Goal: Information Seeking & Learning: Learn about a topic

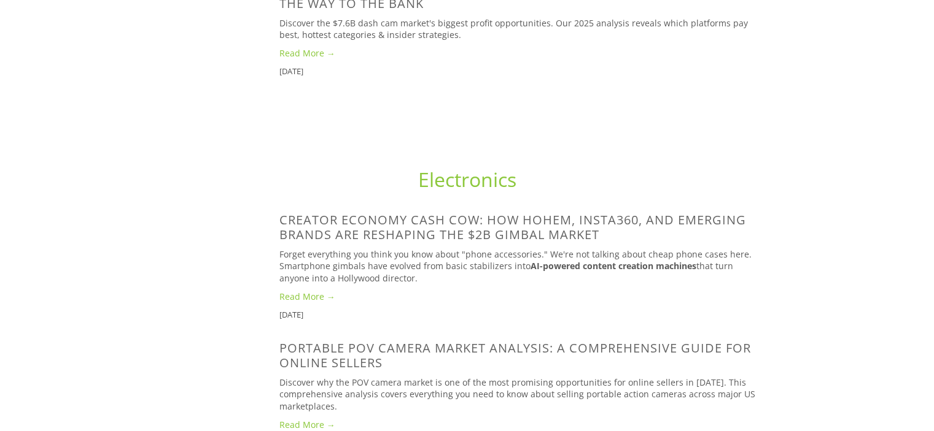
scroll to position [552, 0]
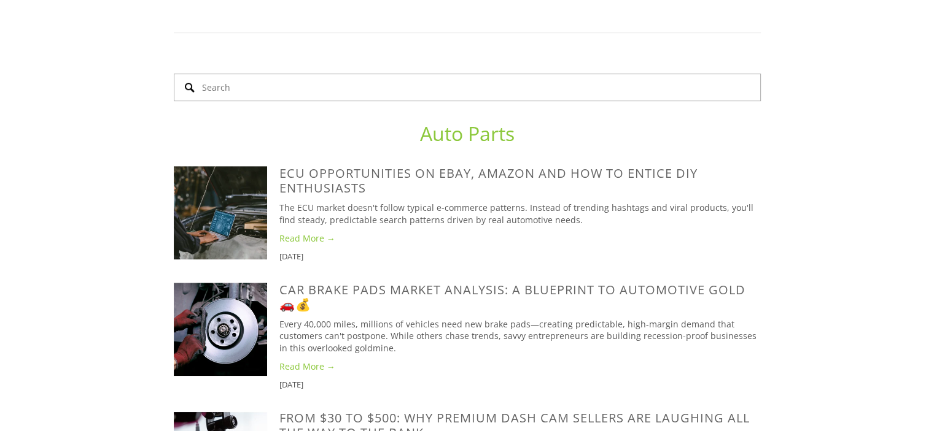
click at [480, 101] on input "Search" at bounding box center [467, 88] width 587 height 28
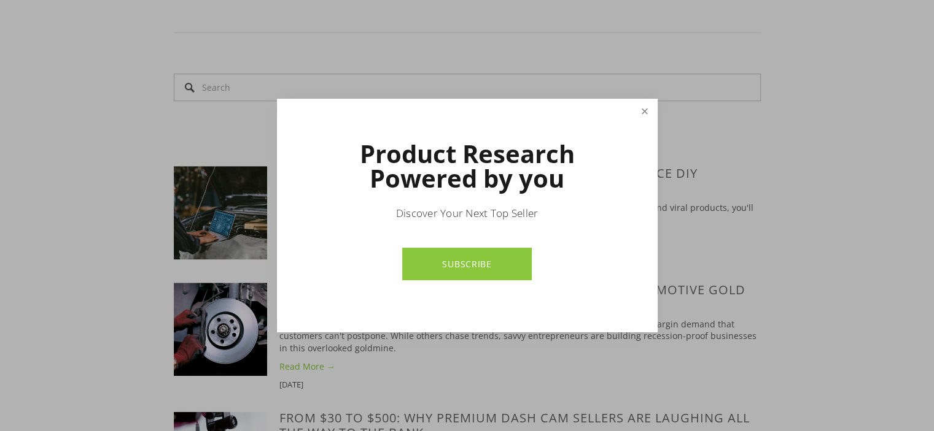
click at [636, 114] on link "Close" at bounding box center [643, 111] width 21 height 21
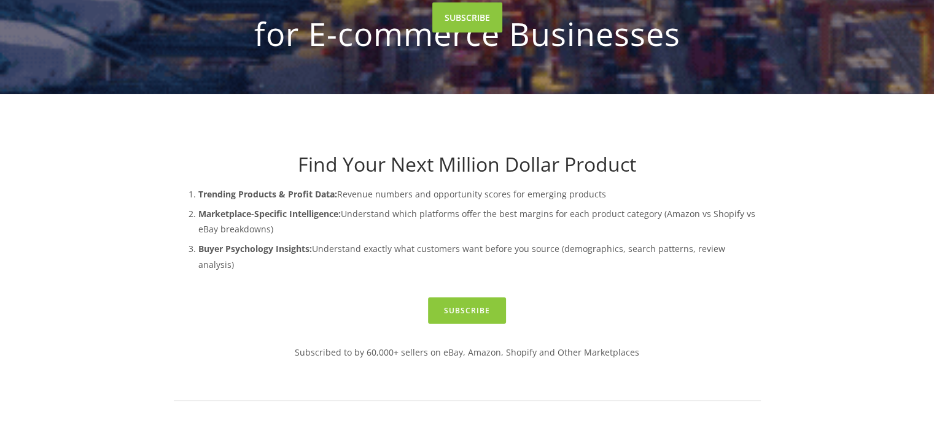
scroll to position [0, 0]
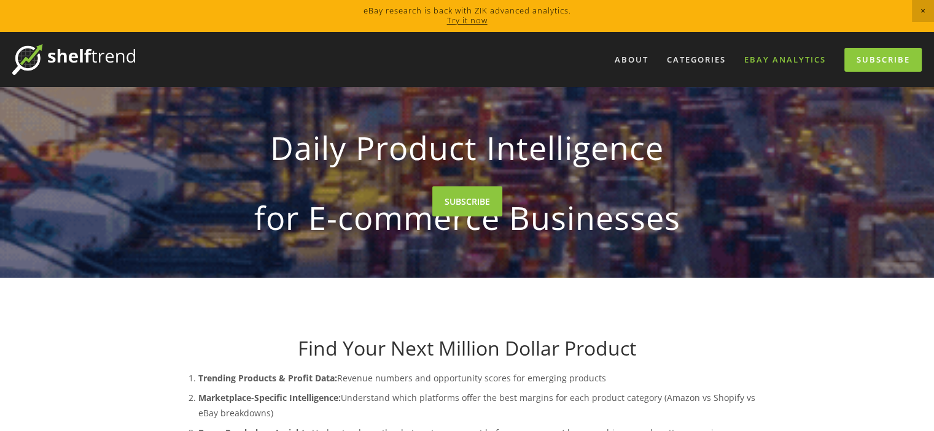
click at [754, 61] on link "eBay Analytics" at bounding box center [785, 60] width 98 height 20
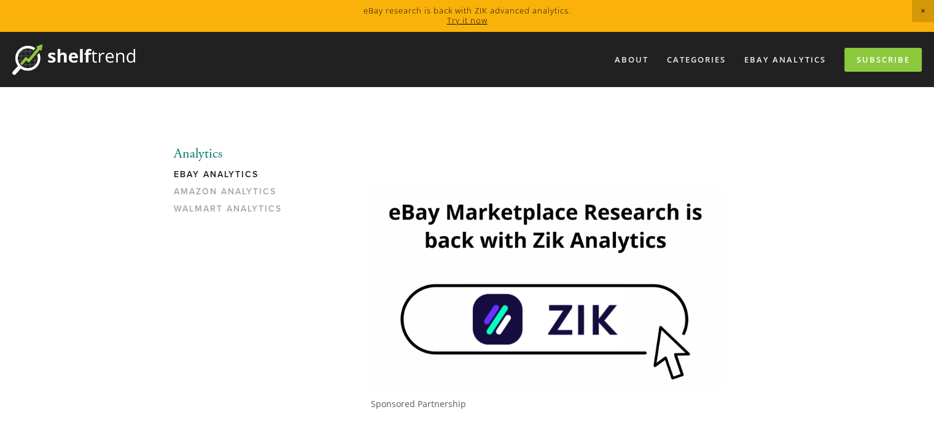
click at [218, 179] on link "eBay Analytics" at bounding box center [232, 177] width 117 height 17
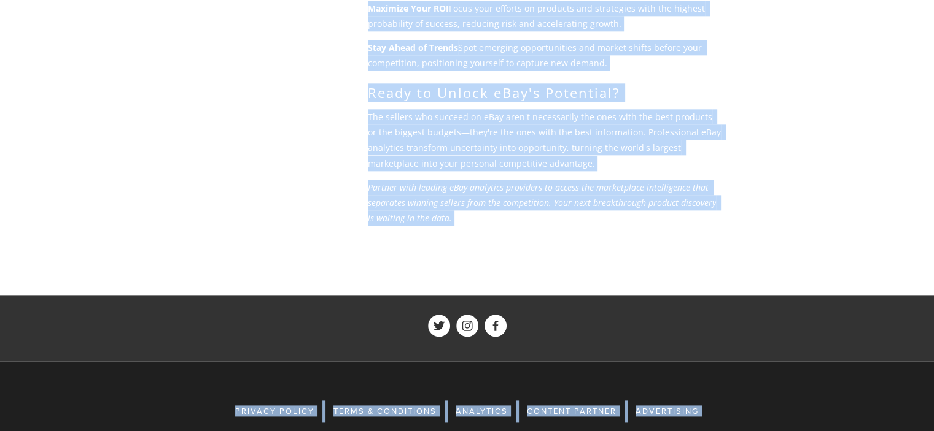
scroll to position [1558, 0]
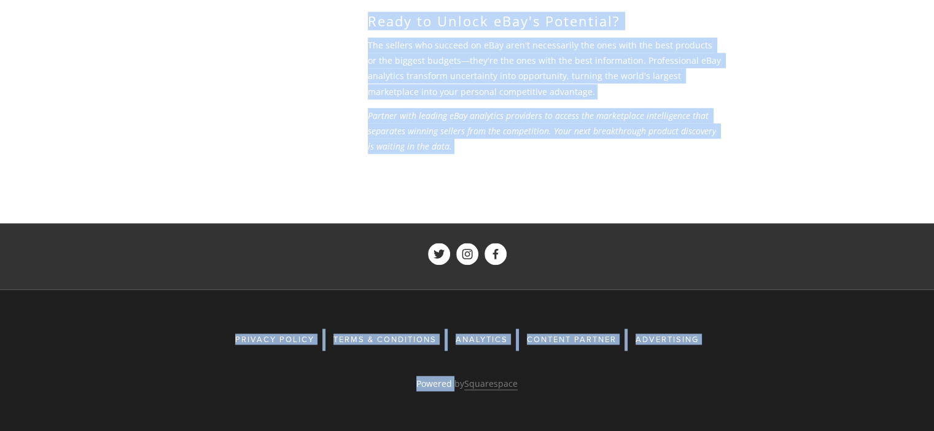
drag, startPoint x: 137, startPoint y: 154, endPoint x: 454, endPoint y: 455, distance: 437.2
copy div "Analytics eBay Analytics Amazon Analytics Walmart Analytics Sponsored Partnersh…"
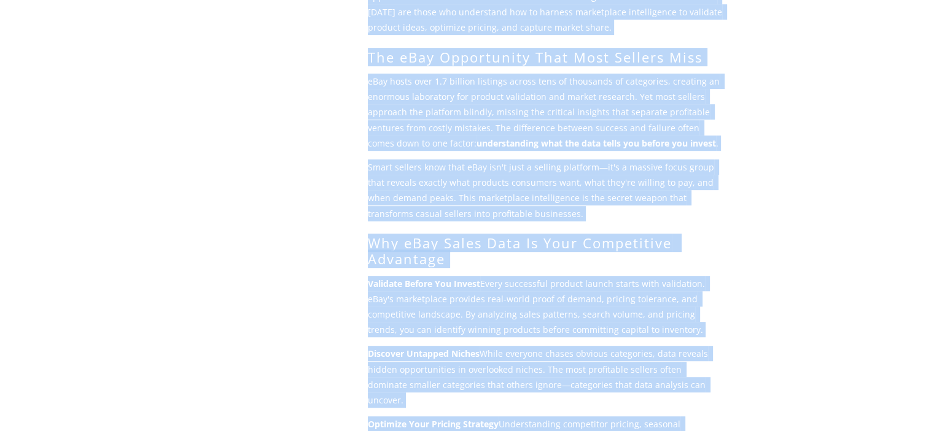
scroll to position [0, 0]
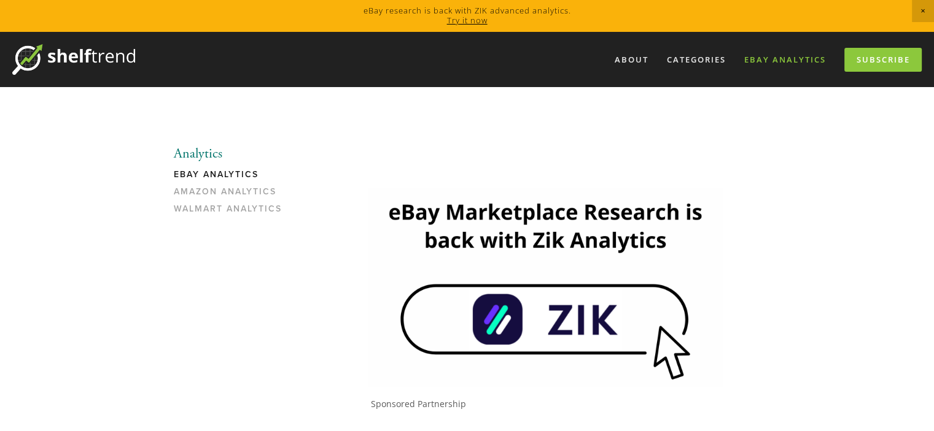
click at [798, 53] on link "eBay Analytics" at bounding box center [785, 60] width 98 height 20
